Goal: Information Seeking & Learning: Learn about a topic

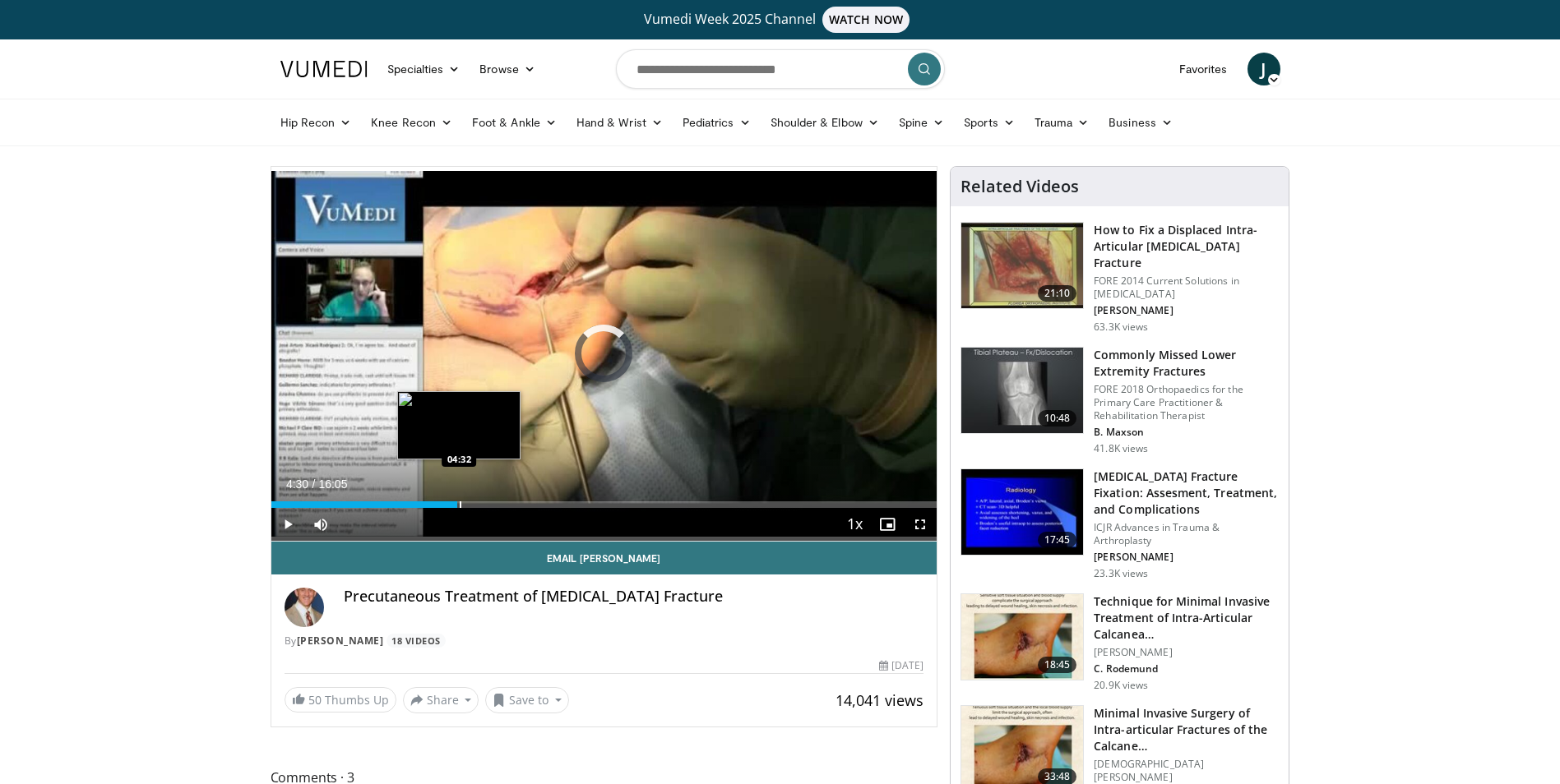
click at [460, 507] on div "Progress Bar" at bounding box center [461, 504] width 2 height 7
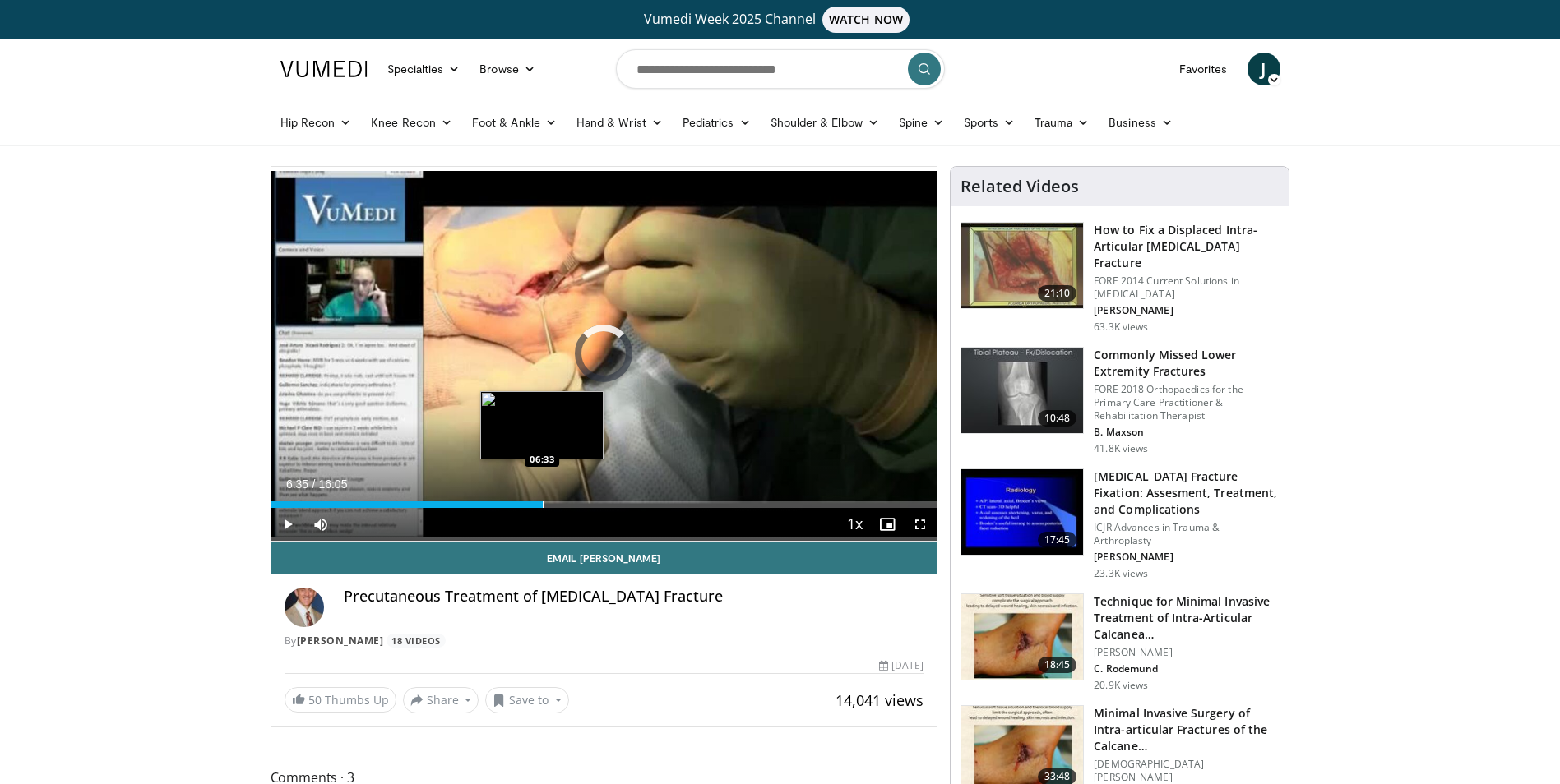
click at [543, 503] on div "Progress Bar" at bounding box center [543, 504] width 2 height 7
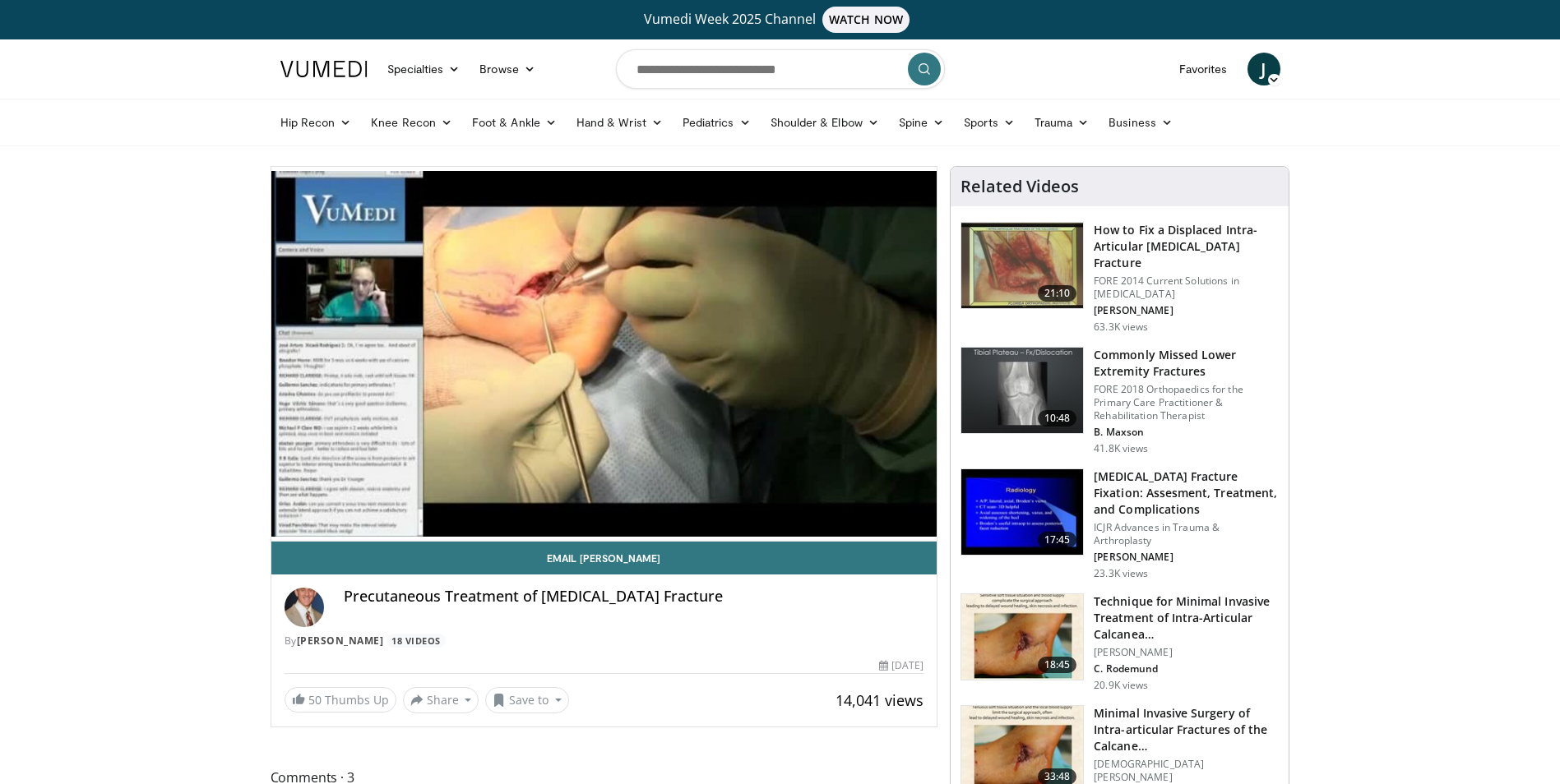
click at [1049, 629] on img at bounding box center [1023, 637] width 122 height 85
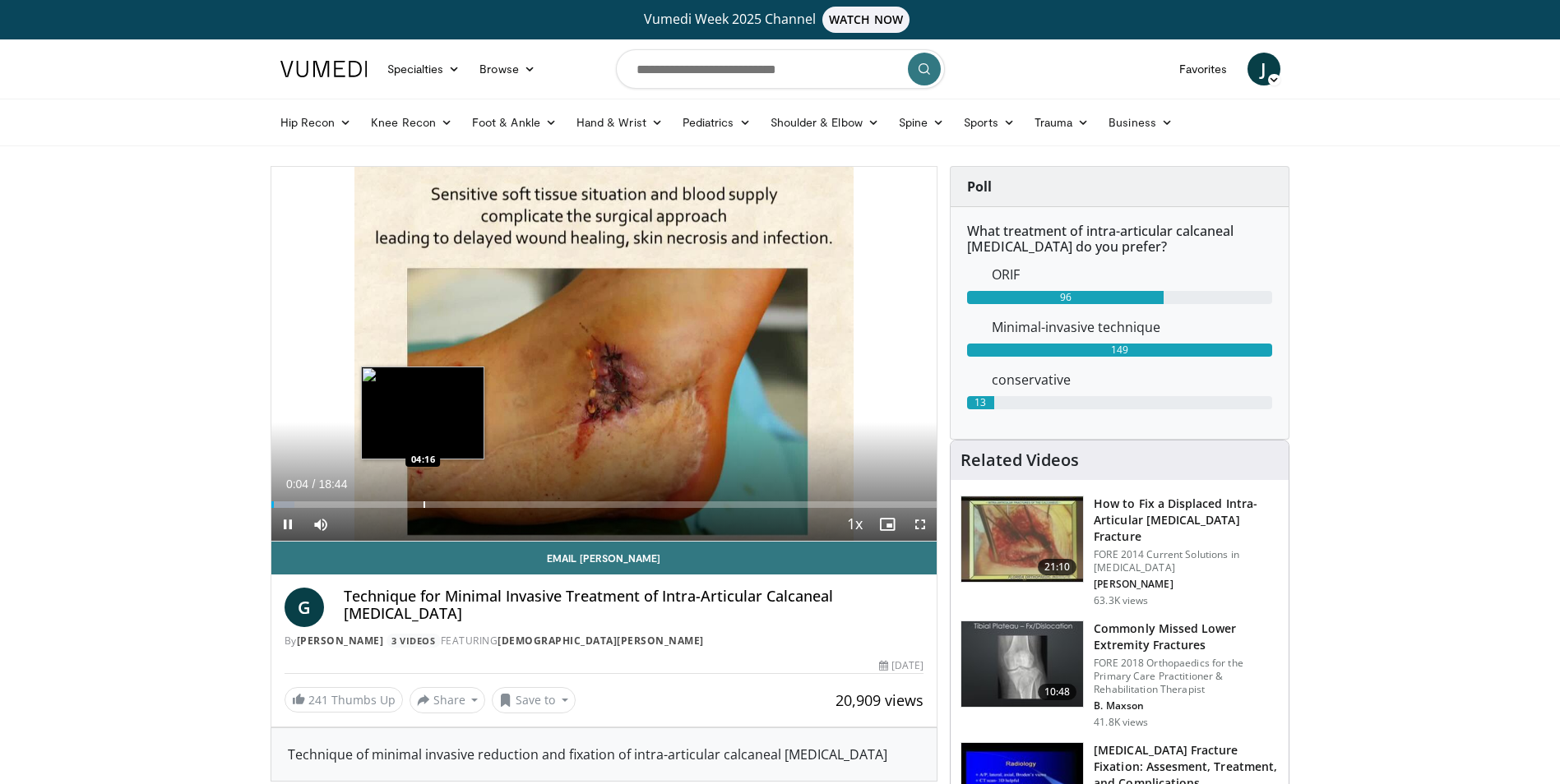
click at [423, 504] on div "Progress Bar" at bounding box center [424, 504] width 2 height 7
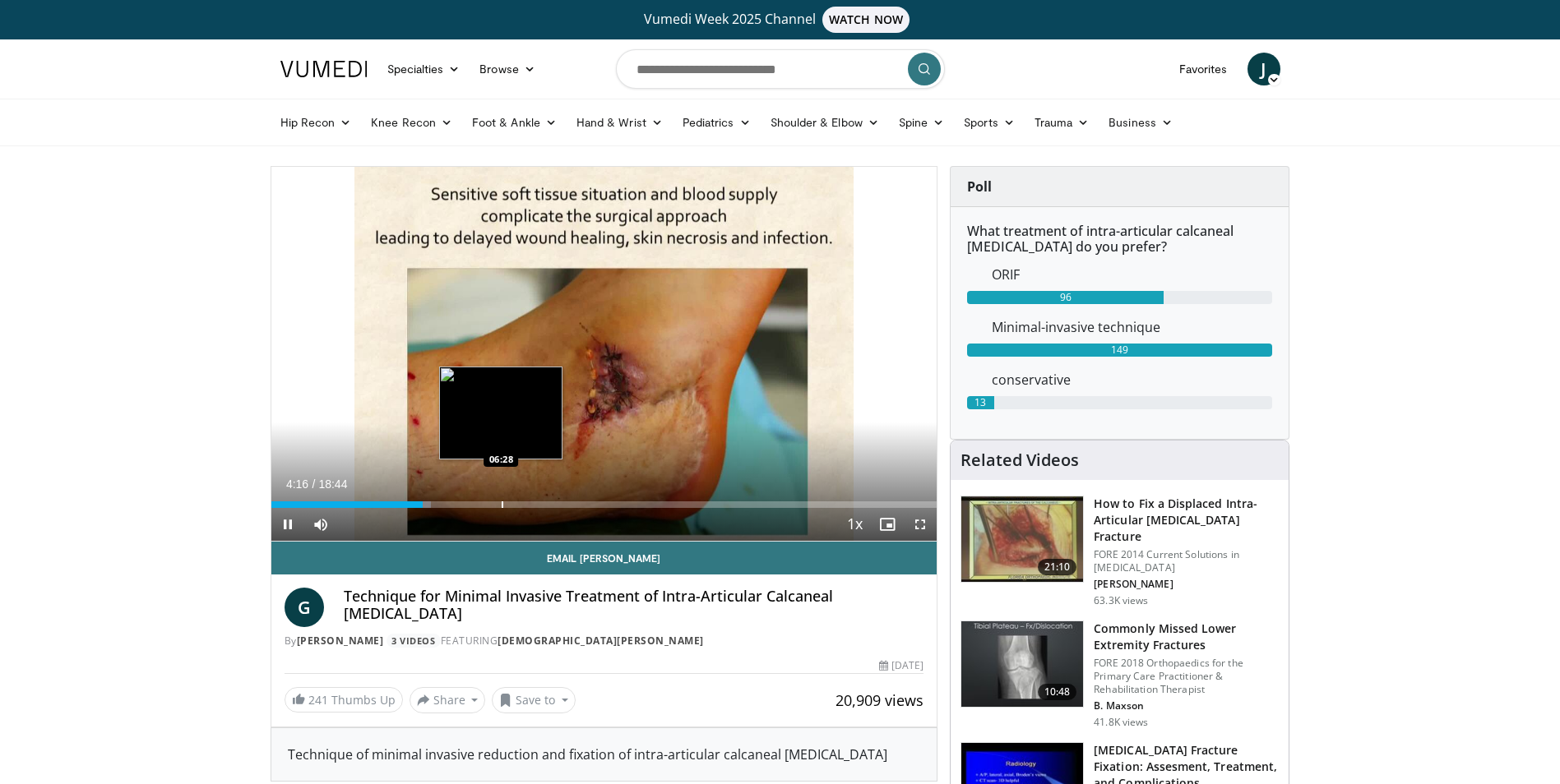
click at [505, 498] on video-js "**********" at bounding box center [604, 353] width 666 height 375
click at [505, 504] on div "Progress Bar" at bounding box center [505, 504] width 2 height 7
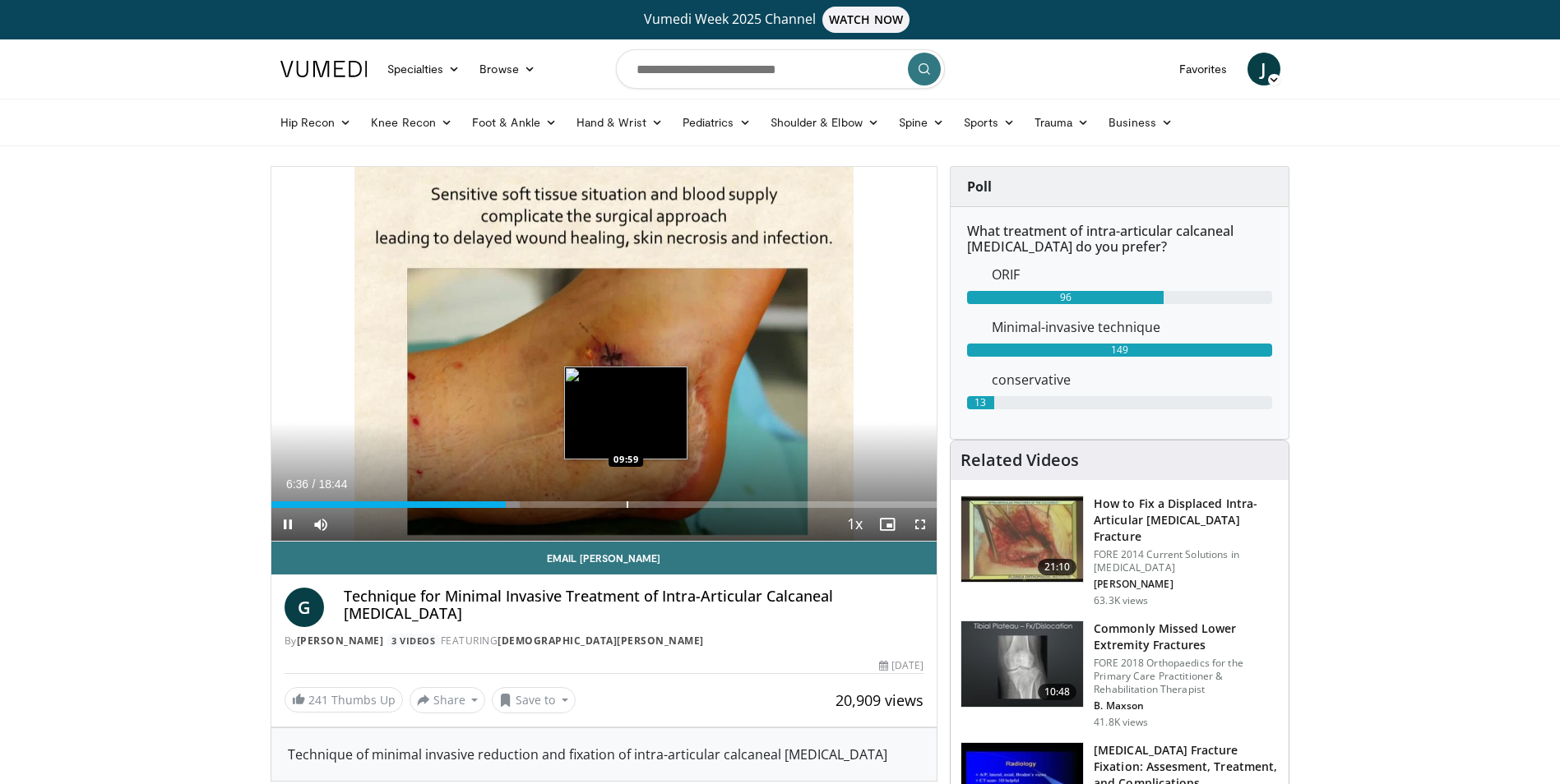
click at [627, 501] on div "Progress Bar" at bounding box center [627, 504] width 2 height 7
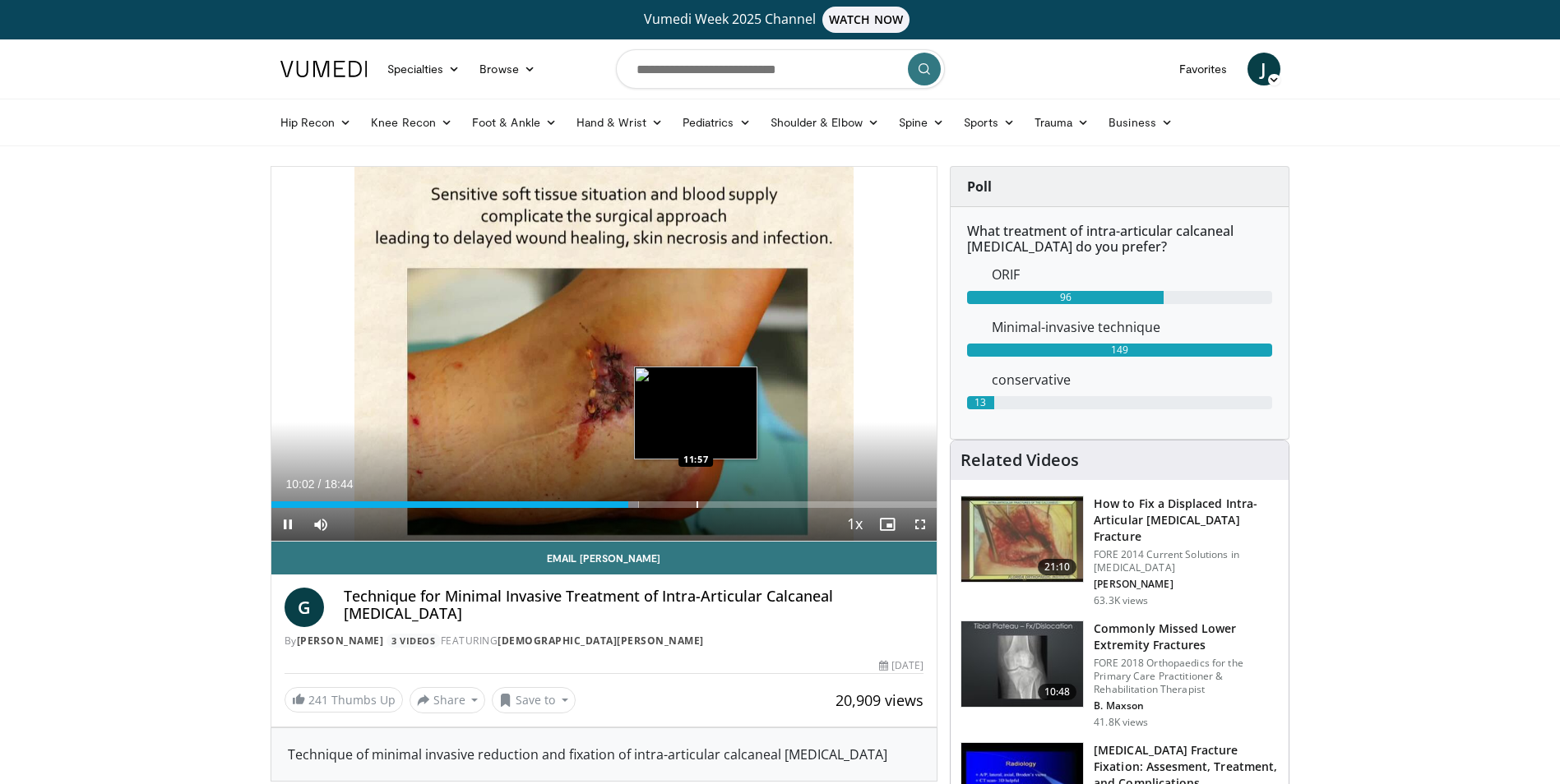
click at [696, 502] on div "Progress Bar" at bounding box center [697, 504] width 2 height 7
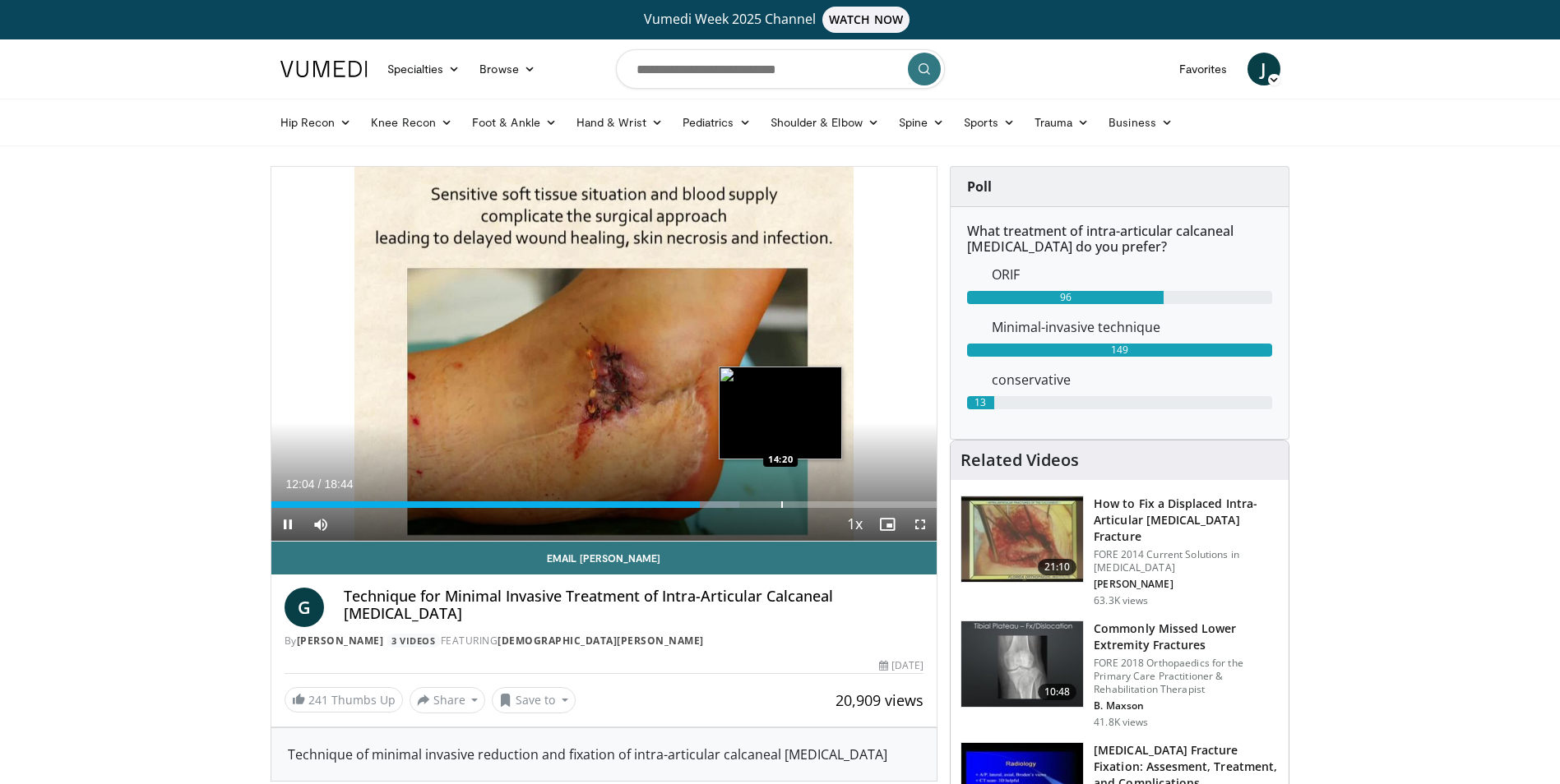
click at [781, 502] on div "Progress Bar" at bounding box center [782, 504] width 2 height 7
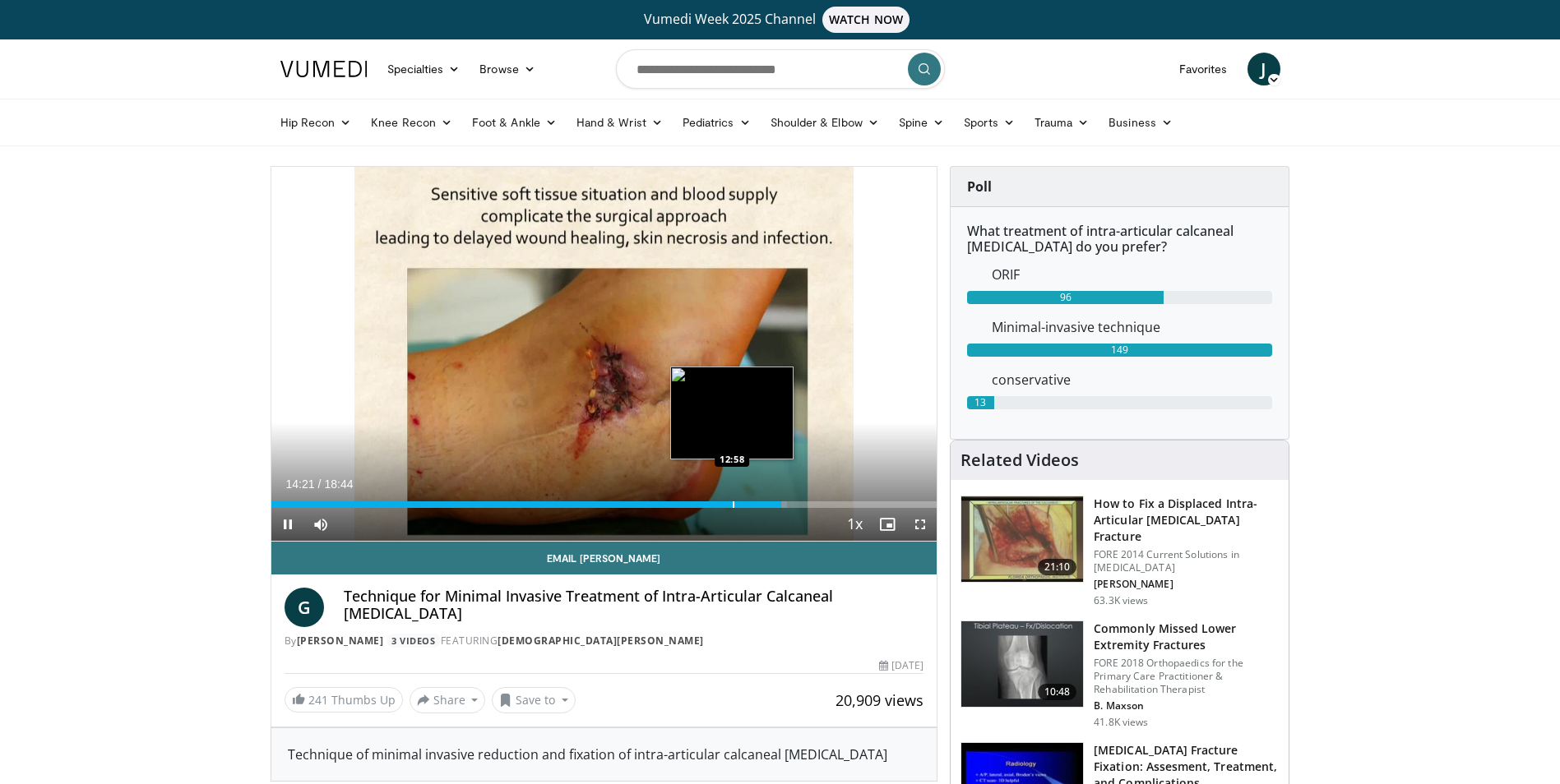
click at [733, 504] on div "Progress Bar" at bounding box center [734, 504] width 2 height 7
click at [780, 505] on div "Progress Bar" at bounding box center [780, 504] width 2 height 7
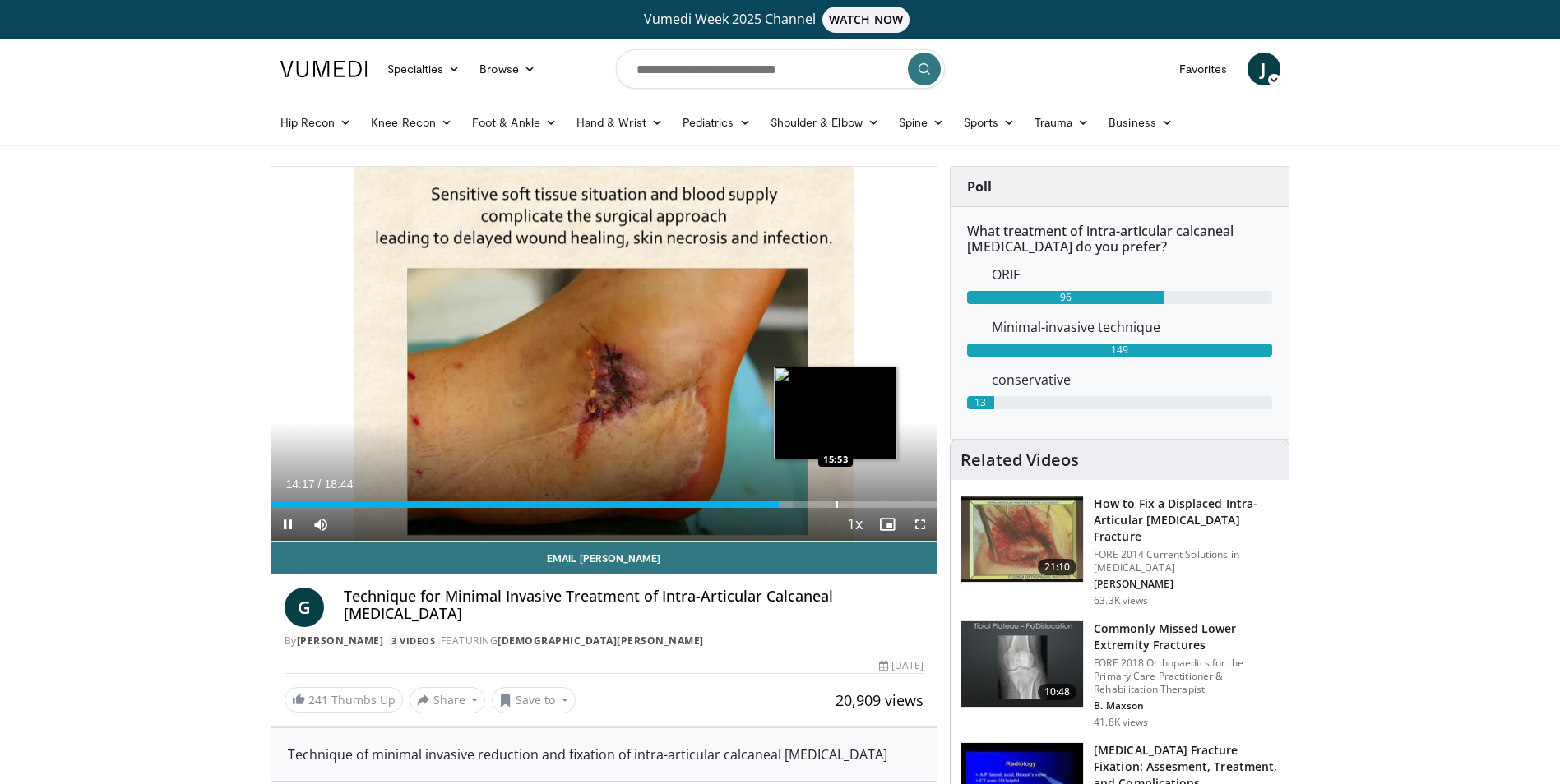
click at [837, 504] on div "Progress Bar" at bounding box center [838, 504] width 2 height 7
click at [888, 504] on div "Progress Bar" at bounding box center [889, 504] width 2 height 7
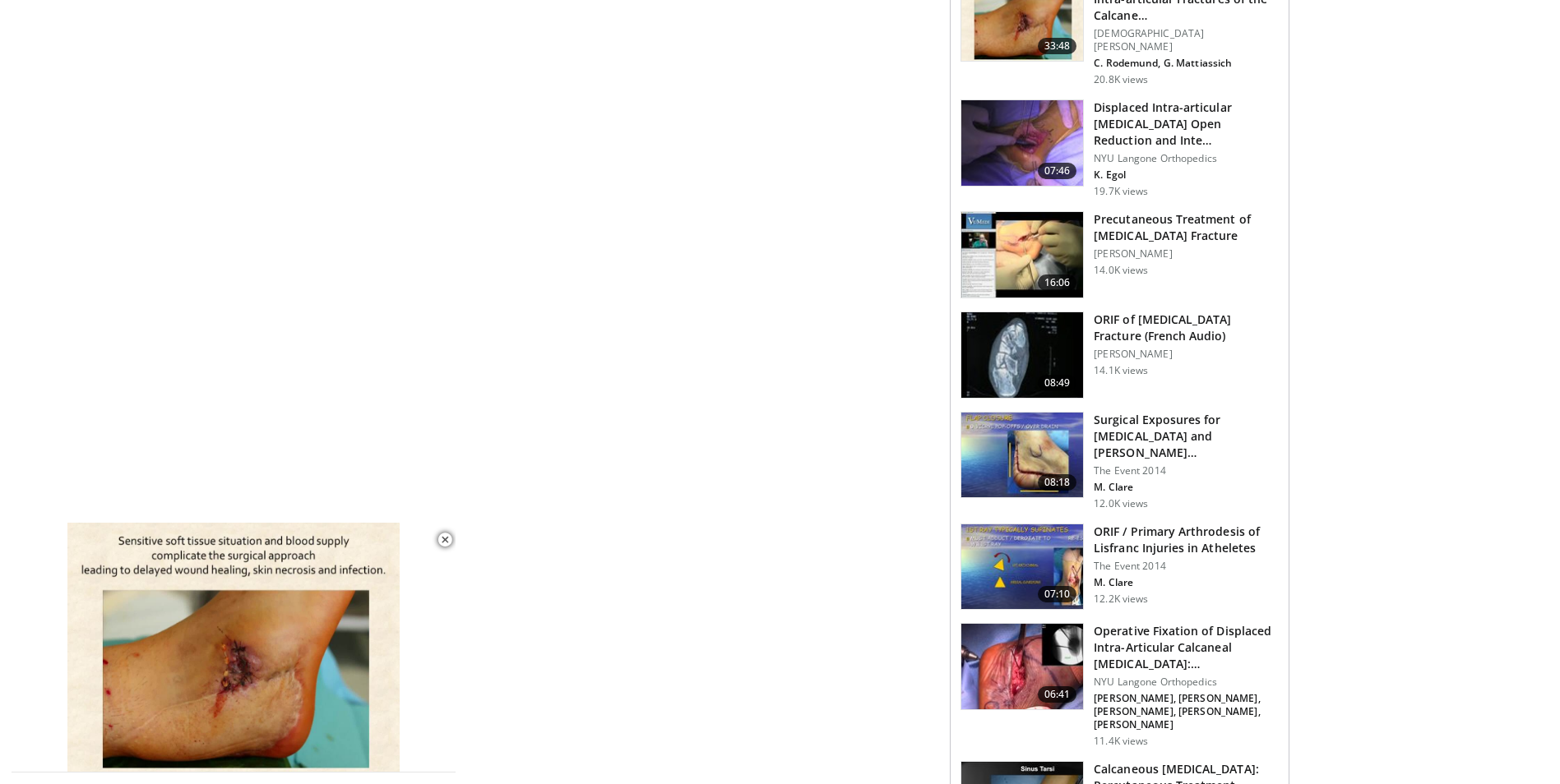
scroll to position [1069, 0]
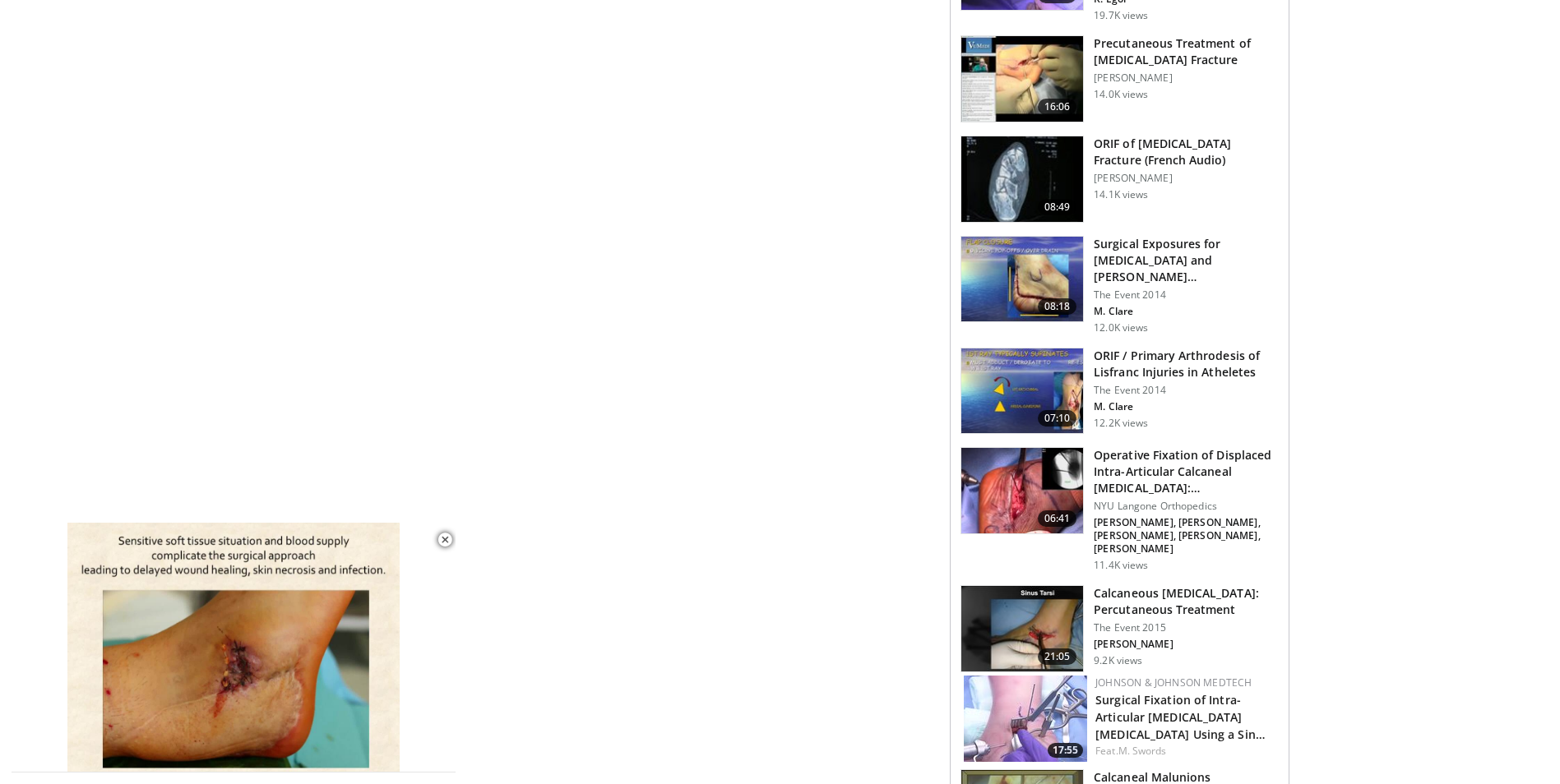
click at [998, 471] on img at bounding box center [1023, 491] width 122 height 85
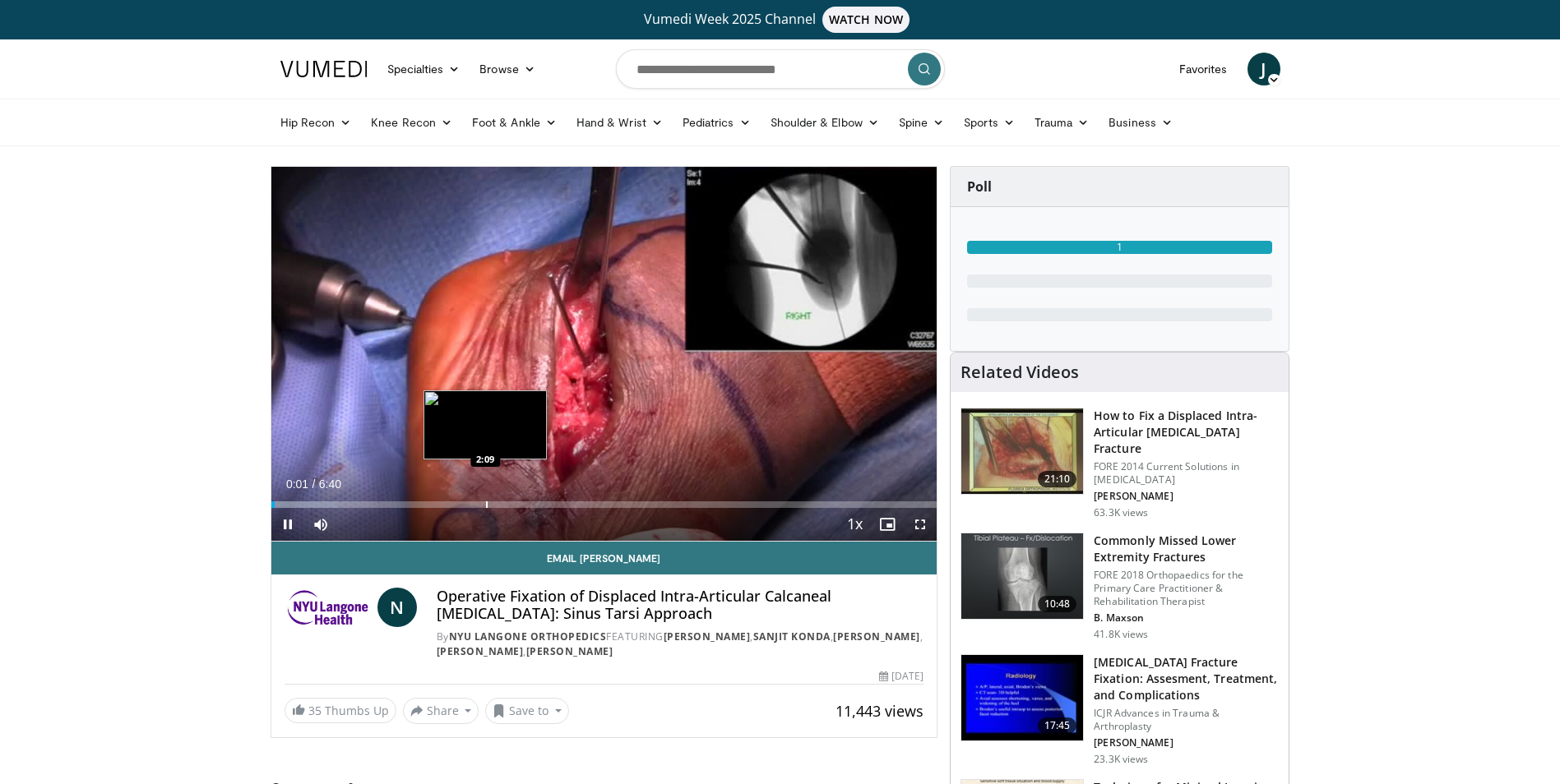
click at [486, 506] on div "Progress Bar" at bounding box center [487, 504] width 2 height 7
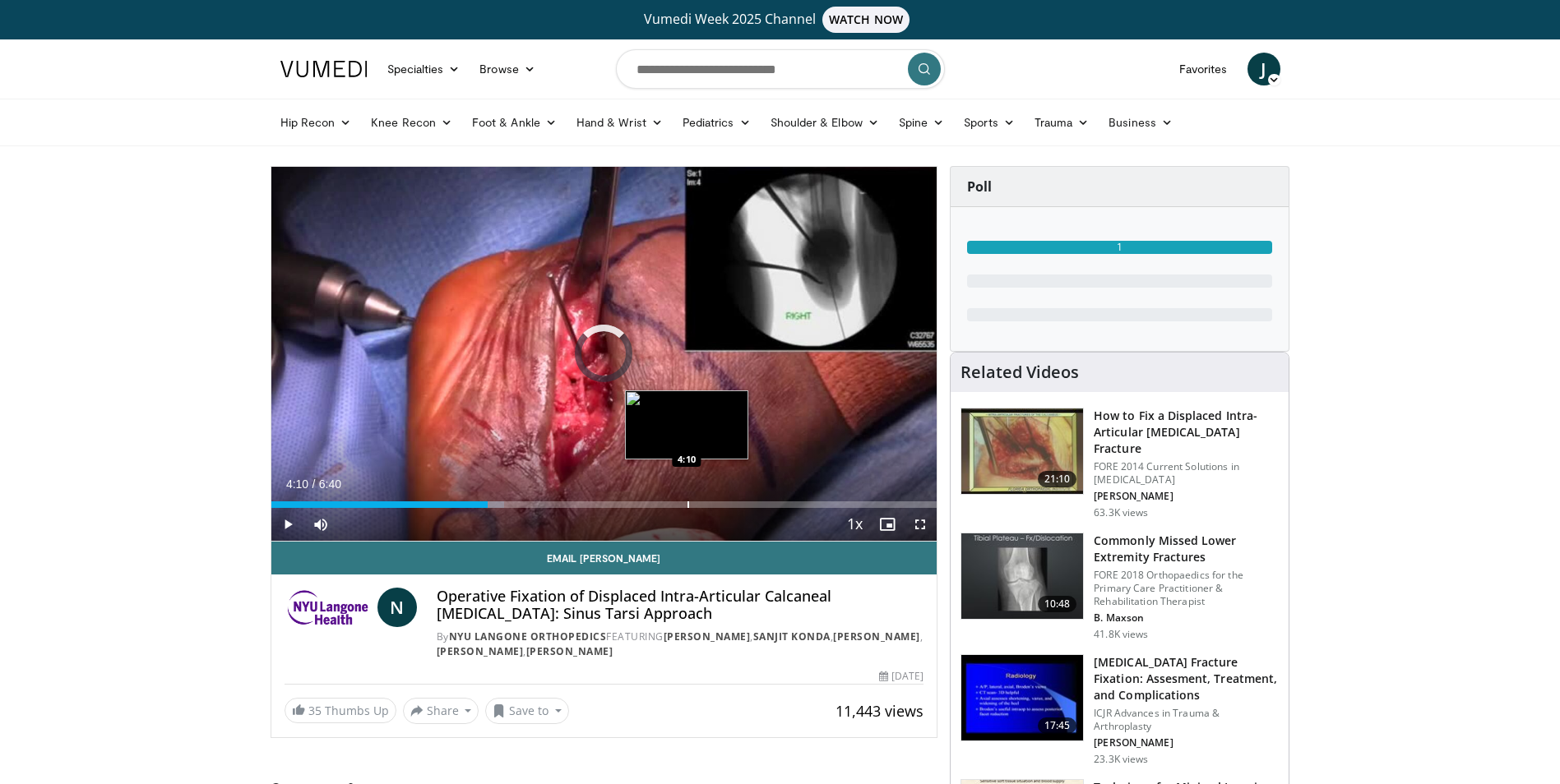
click at [688, 501] on div "Progress Bar" at bounding box center [688, 504] width 2 height 7
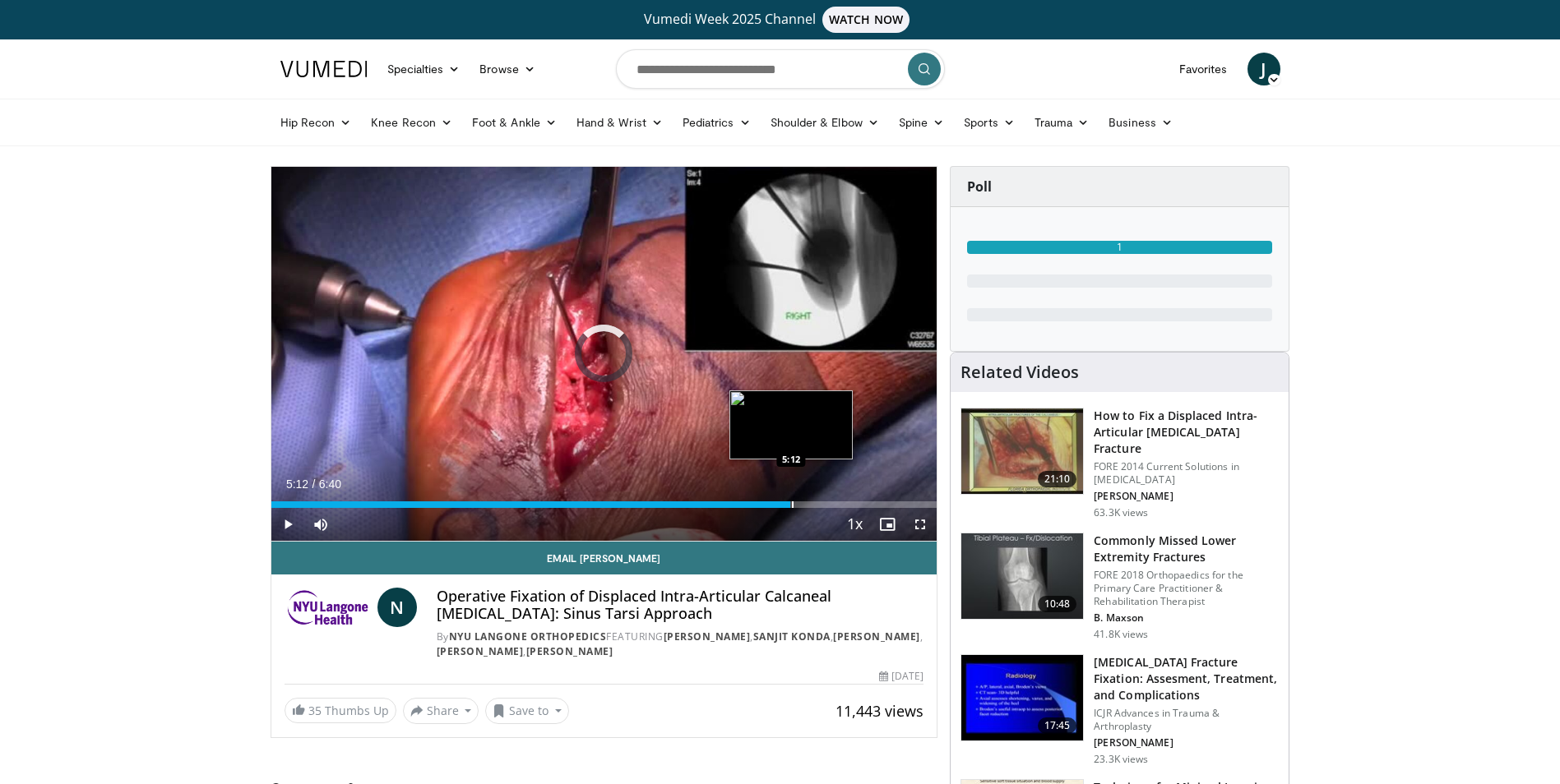
click at [792, 501] on div "Progress Bar" at bounding box center [793, 504] width 2 height 7
